Goal: Leave review/rating: Leave review/rating

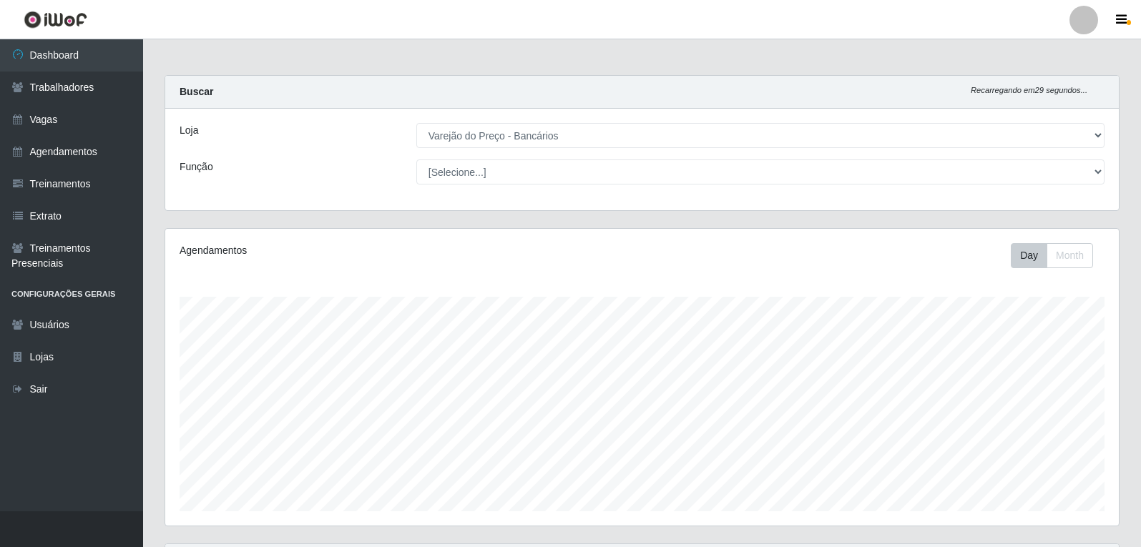
select select "157"
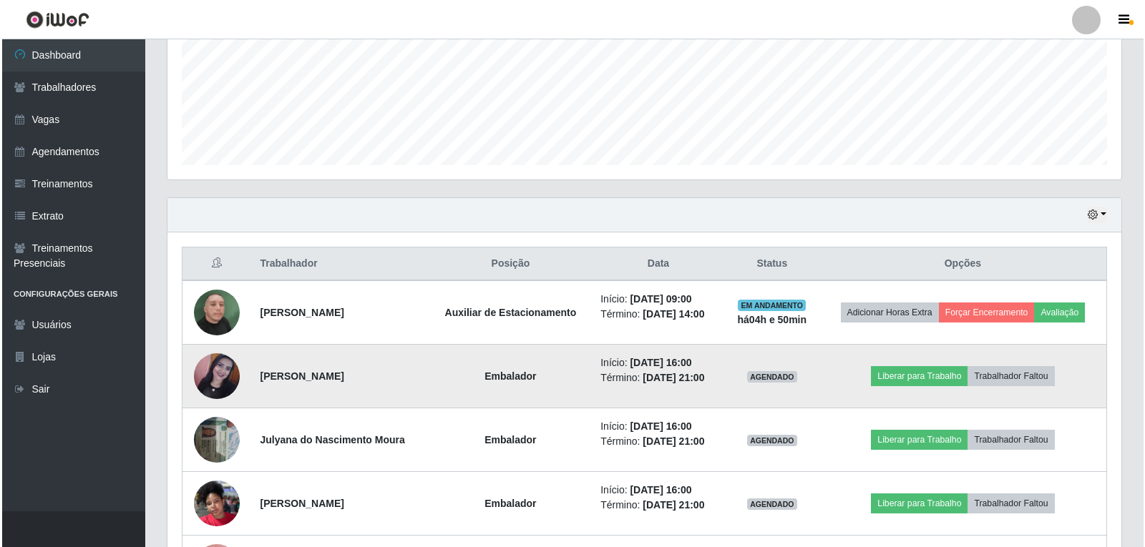
scroll to position [363, 0]
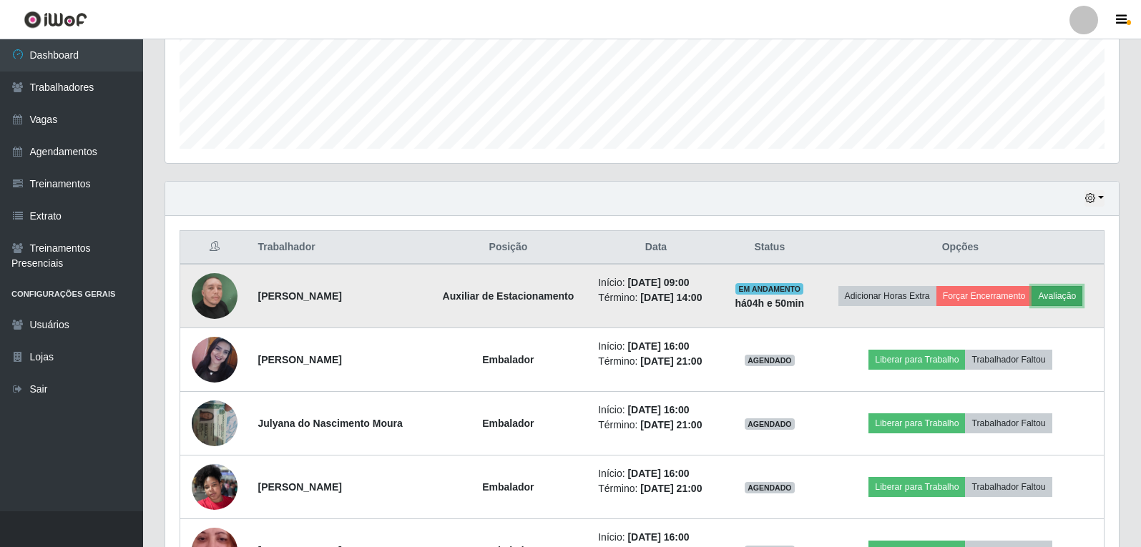
click at [1058, 303] on button "Avaliação" at bounding box center [1057, 296] width 51 height 20
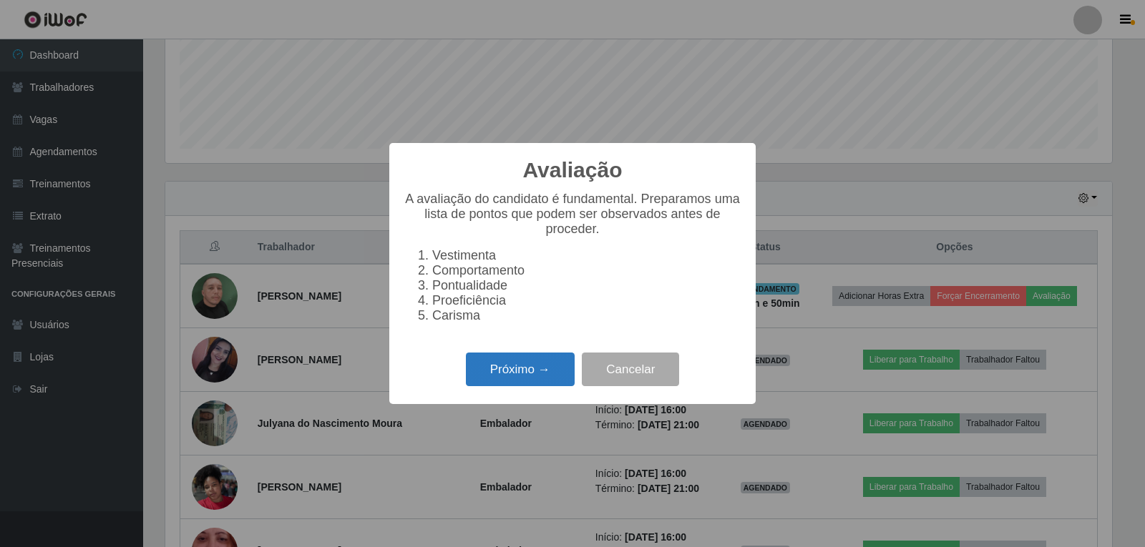
click at [516, 380] on button "Próximo →" at bounding box center [520, 370] width 109 height 34
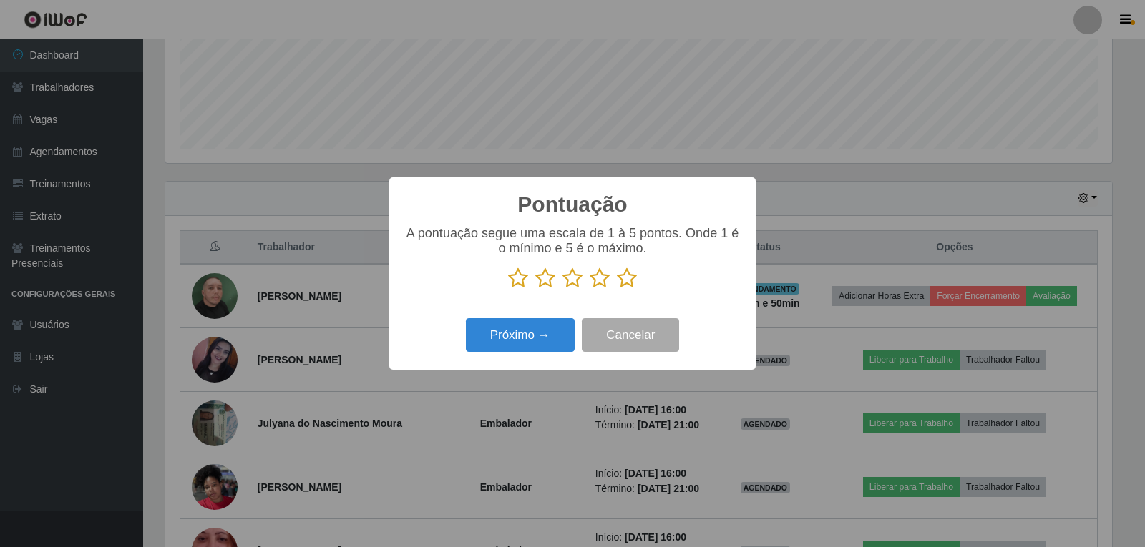
scroll to position [715318, 714668]
click at [573, 286] on icon at bounding box center [572, 278] width 20 height 21
click at [562, 289] on input "radio" at bounding box center [562, 289] width 0 height 0
click at [532, 338] on button "Próximo →" at bounding box center [520, 335] width 109 height 34
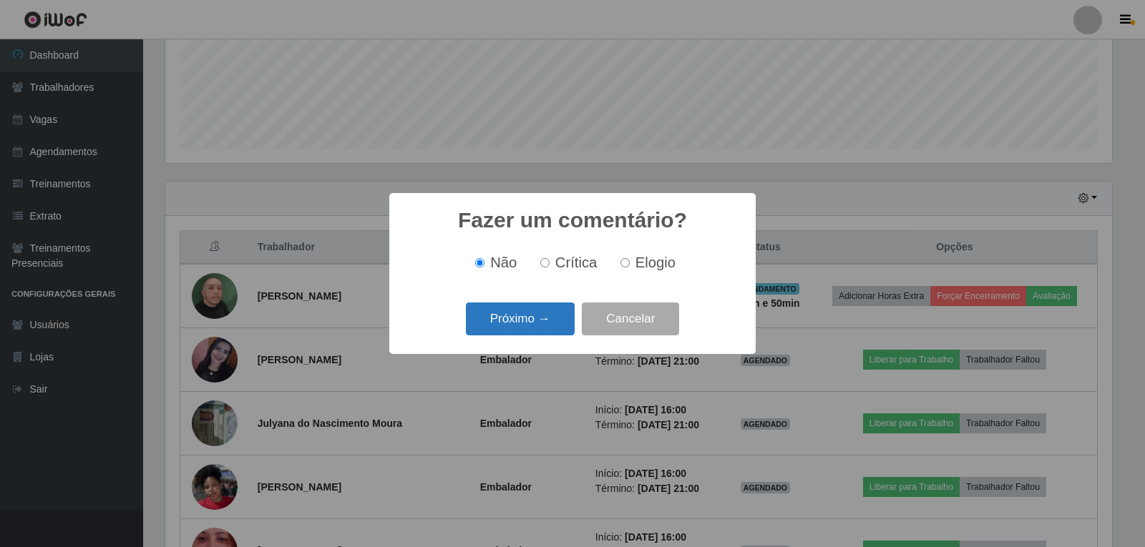
click at [565, 316] on button "Próximo →" at bounding box center [520, 320] width 109 height 34
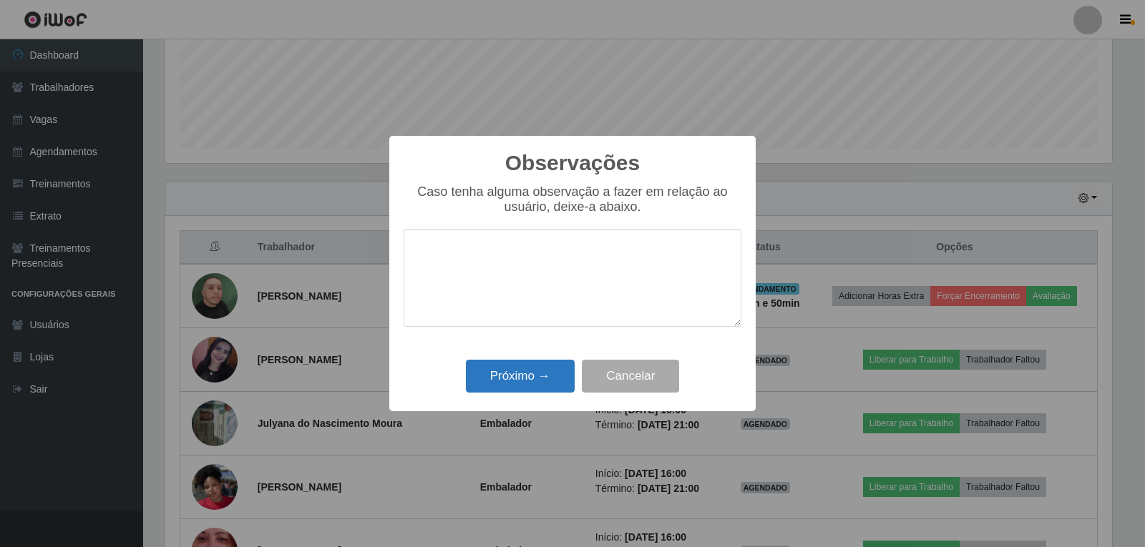
type textarea "M"
type textarea "DEVAGAR"
click at [490, 384] on button "Próximo →" at bounding box center [520, 377] width 109 height 34
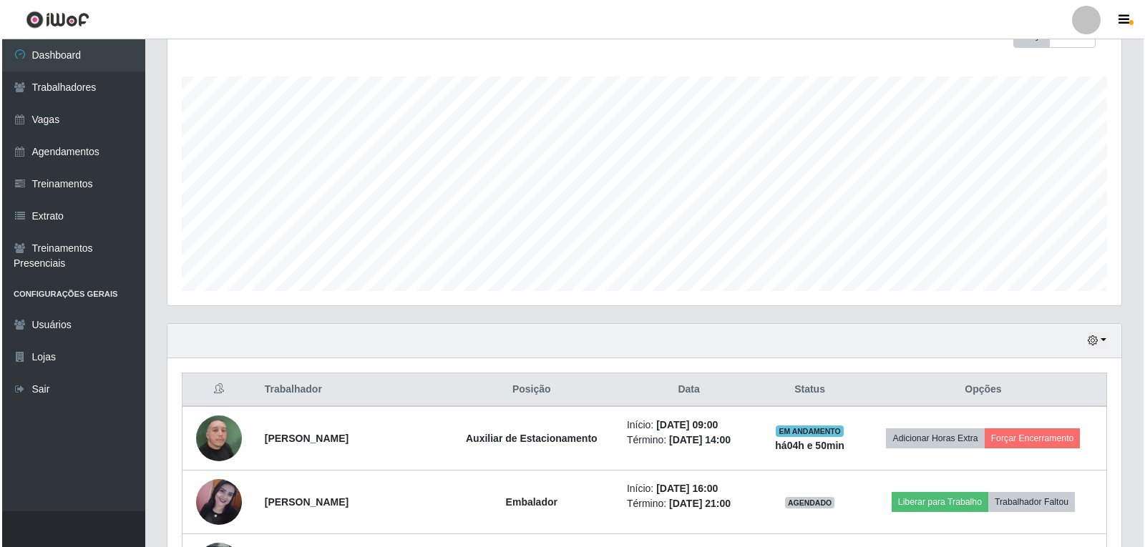
scroll to position [220, 0]
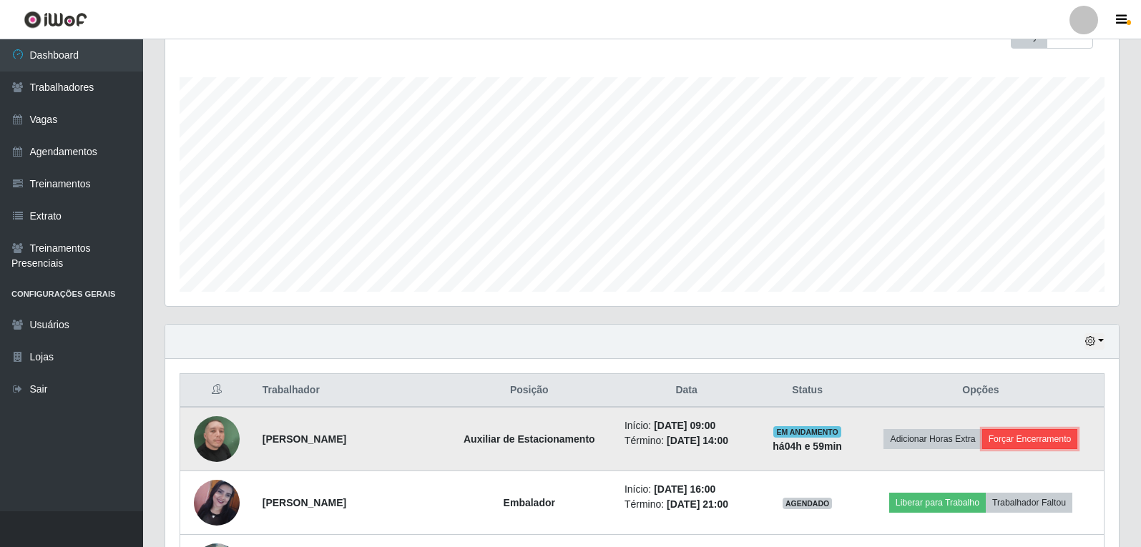
click at [1032, 432] on button "Forçar Encerramento" at bounding box center [1031, 439] width 96 height 20
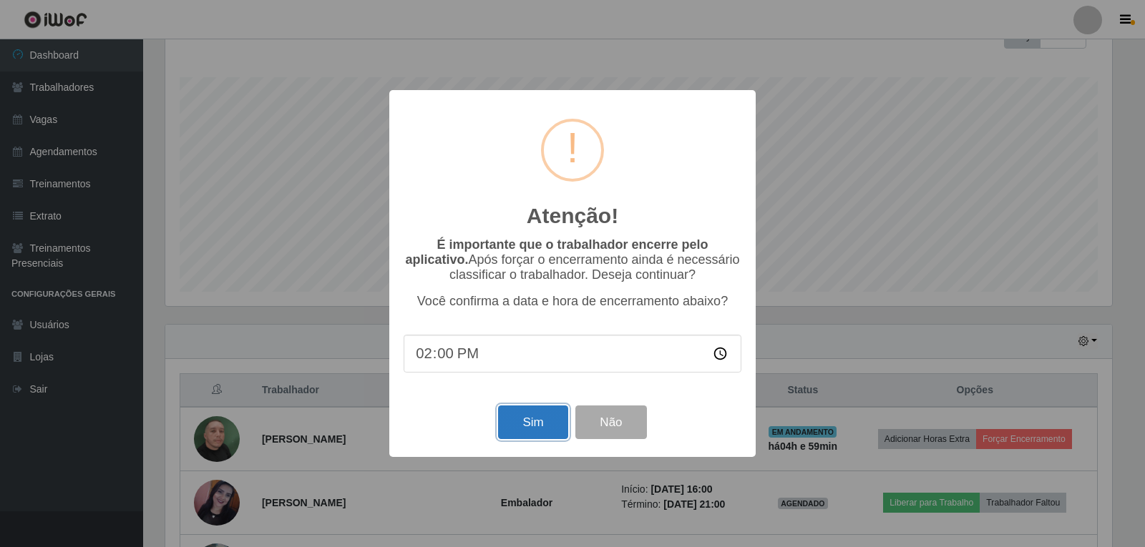
click at [537, 426] on button "Sim" at bounding box center [532, 423] width 69 height 34
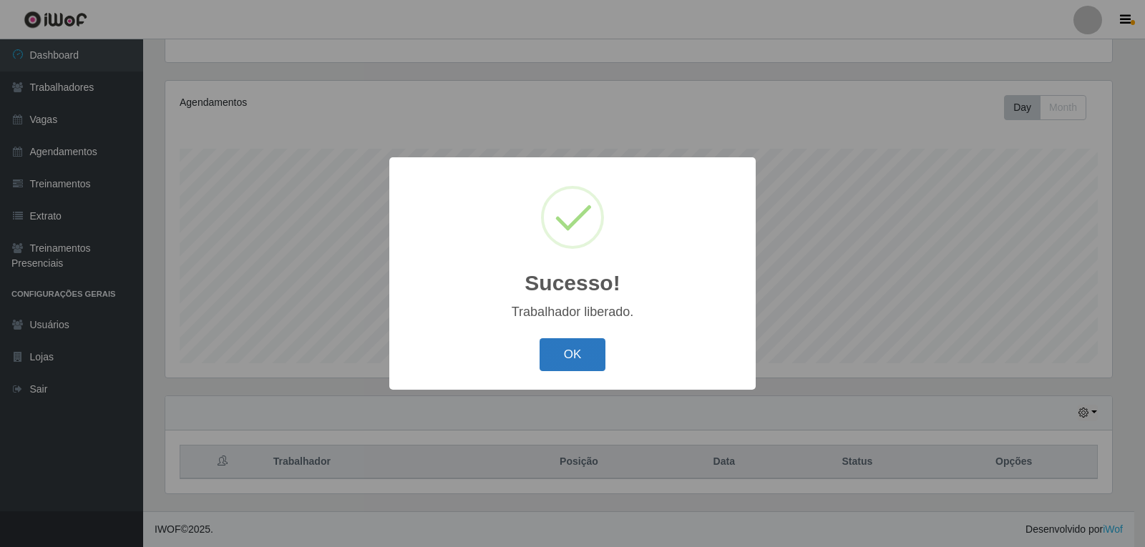
click at [570, 360] on button "OK" at bounding box center [573, 355] width 67 height 34
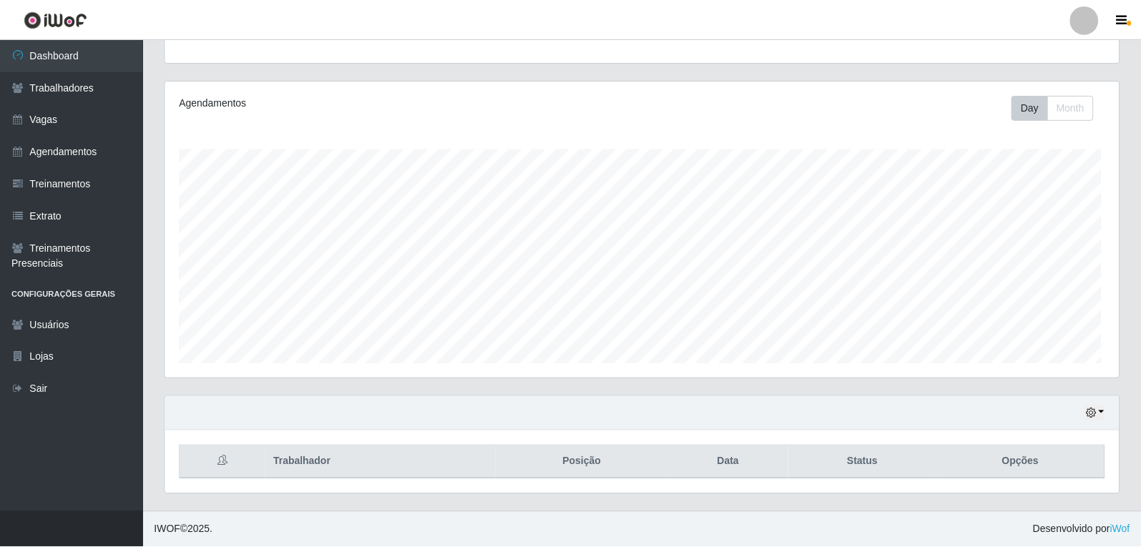
scroll to position [297, 954]
